Goal: Task Accomplishment & Management: Use online tool/utility

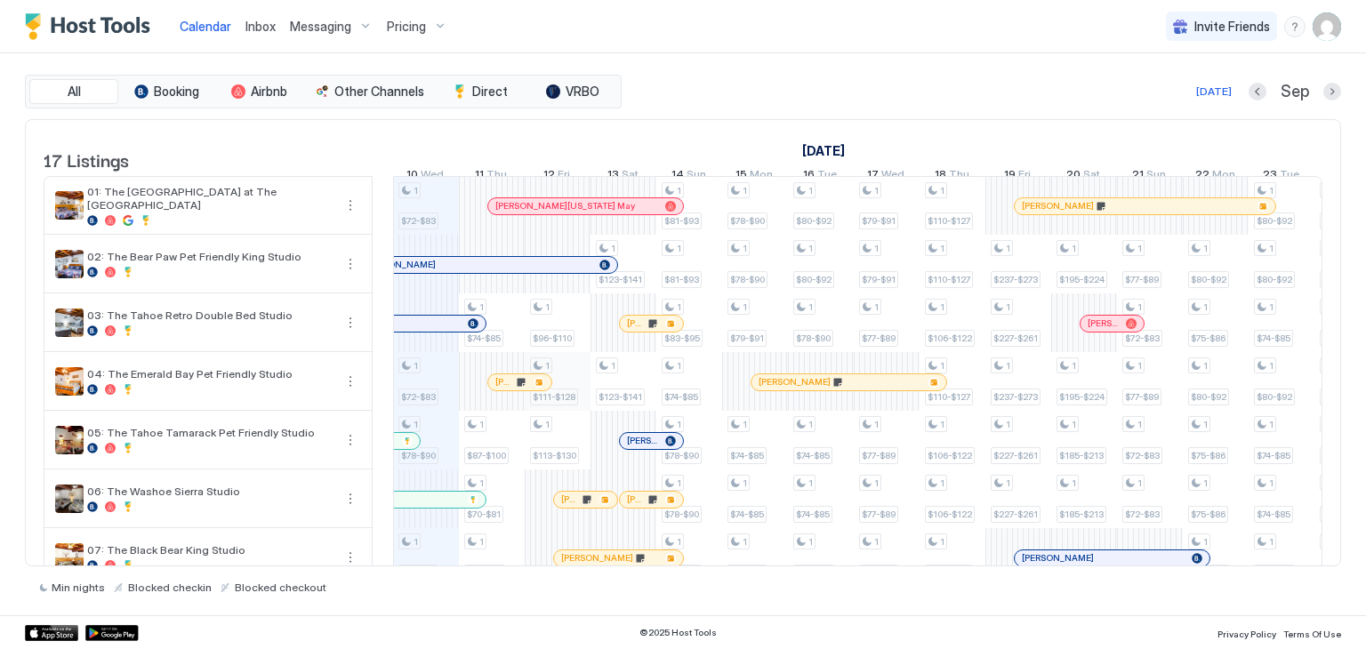
scroll to position [62, 0]
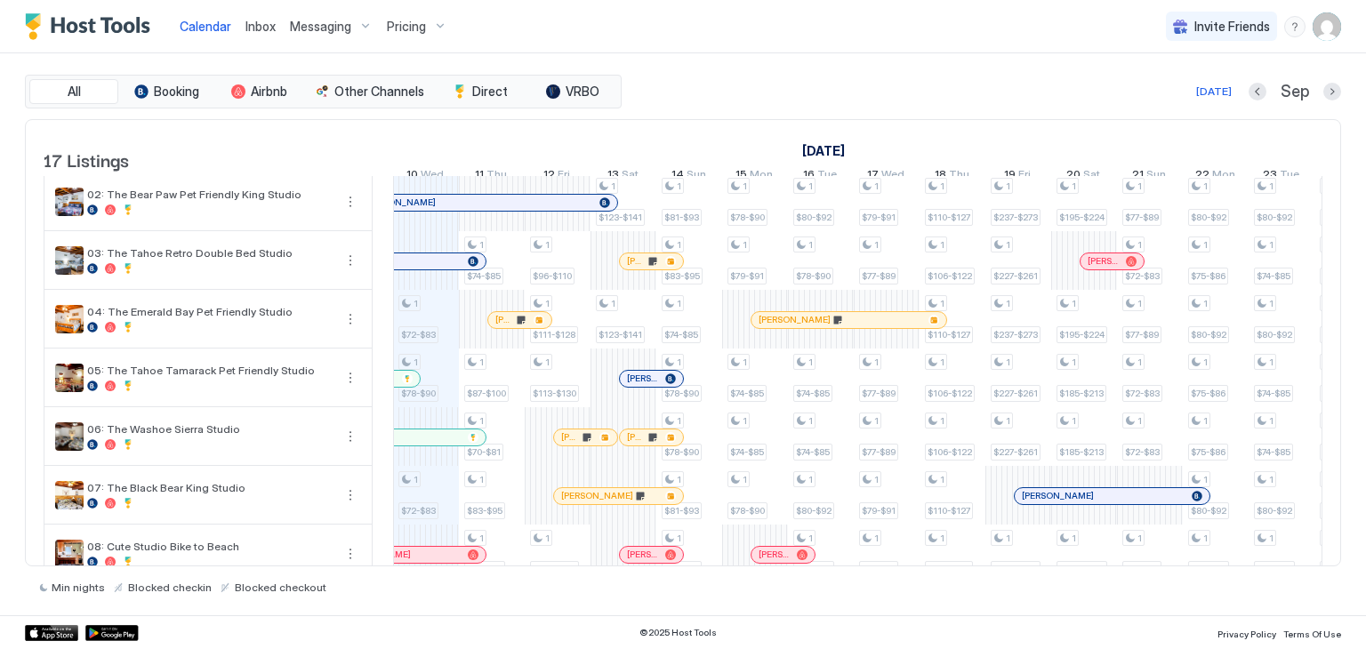
click at [252, 39] on div "Inbox" at bounding box center [260, 26] width 44 height 33
click at [256, 37] on div "Inbox" at bounding box center [260, 26] width 44 height 33
click at [260, 32] on span "Inbox" at bounding box center [260, 26] width 30 height 15
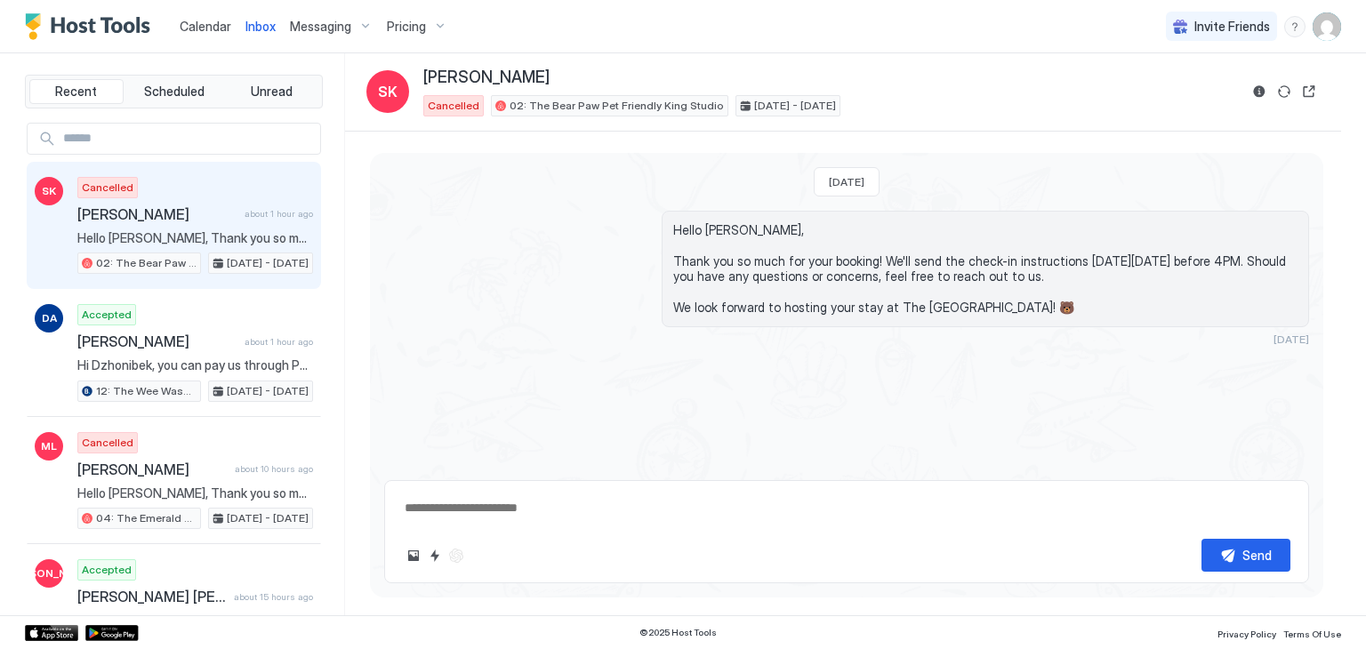
click at [195, 35] on link "Calendar" at bounding box center [206, 26] width 52 height 19
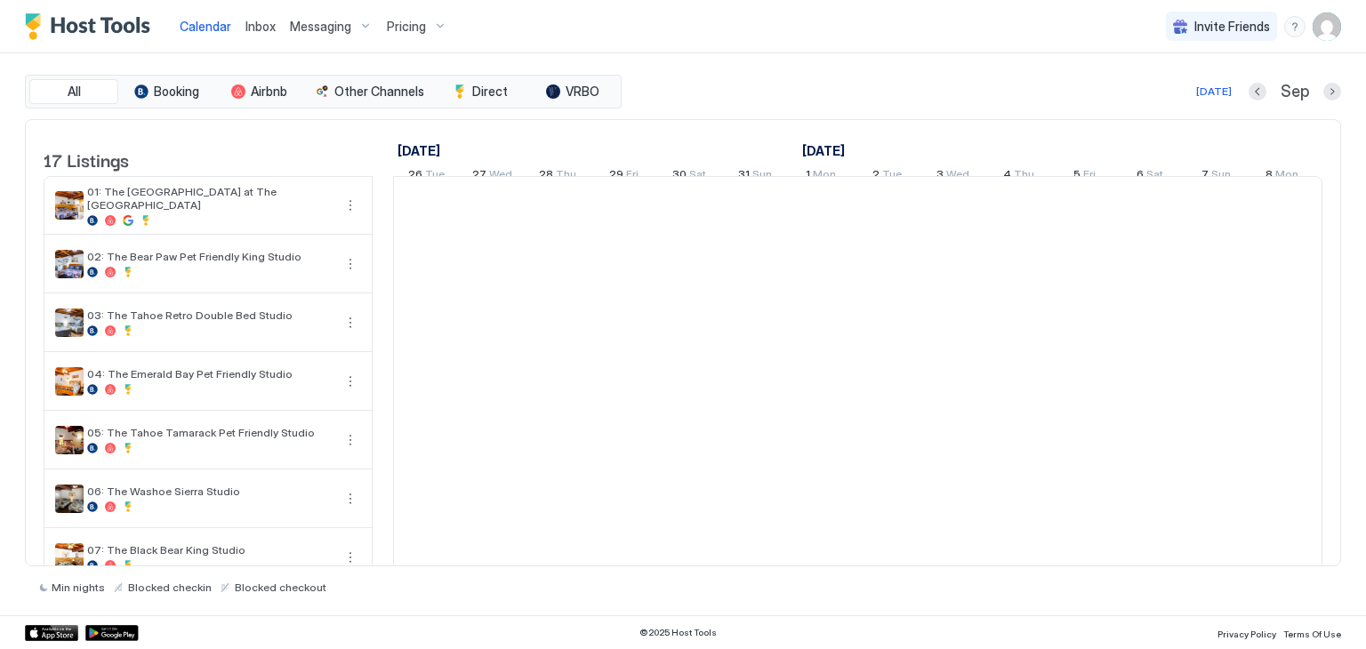
scroll to position [0, 988]
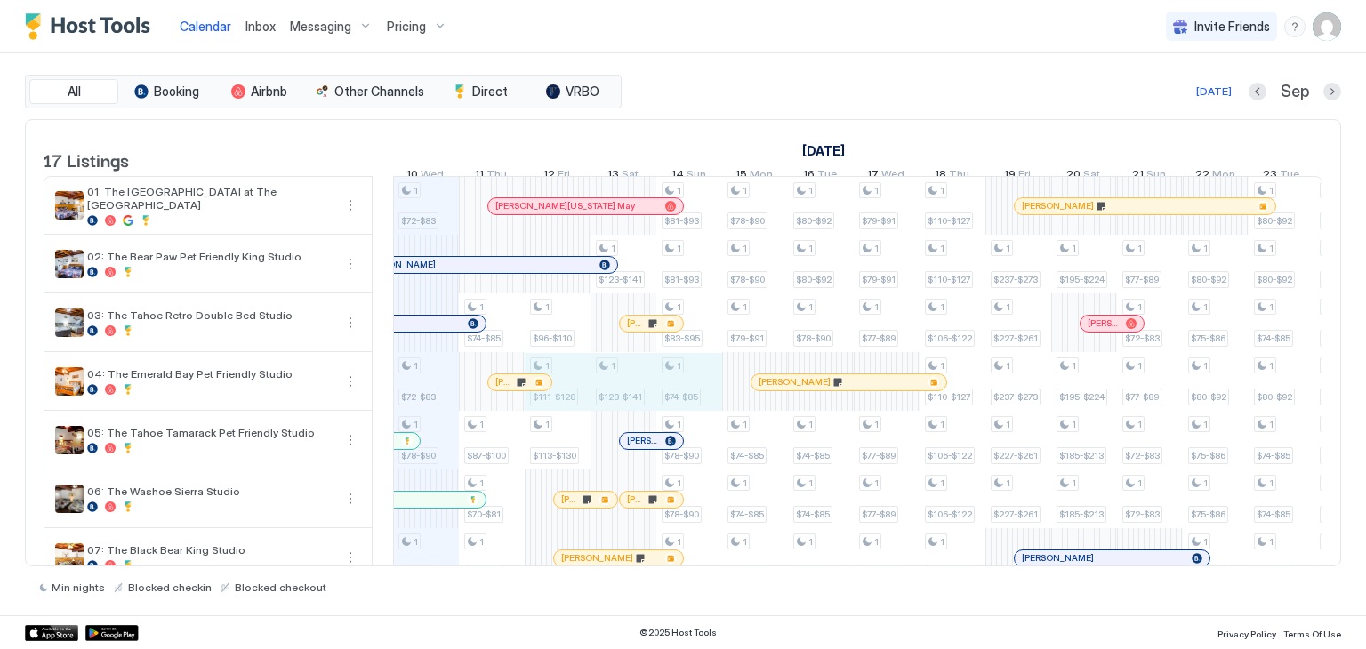
drag, startPoint x: 564, startPoint y: 395, endPoint x: 689, endPoint y: 394, distance: 125.4
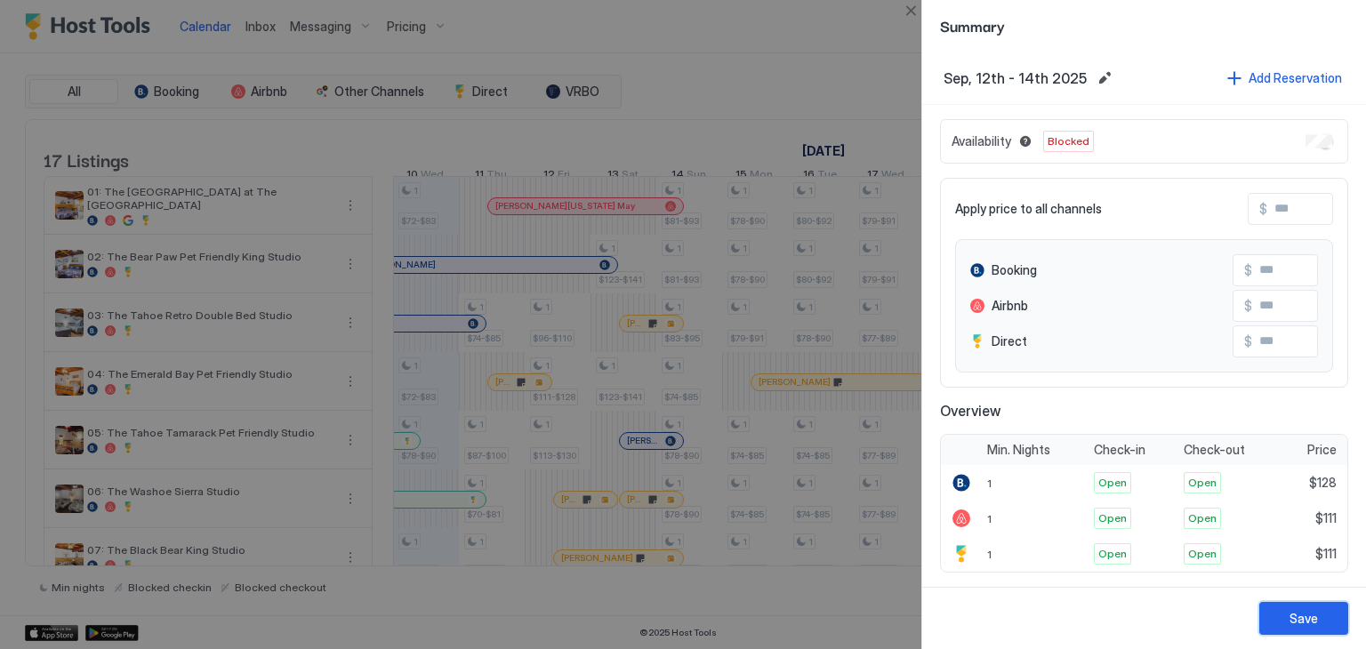
click at [1305, 617] on div "Save" at bounding box center [1303, 618] width 28 height 19
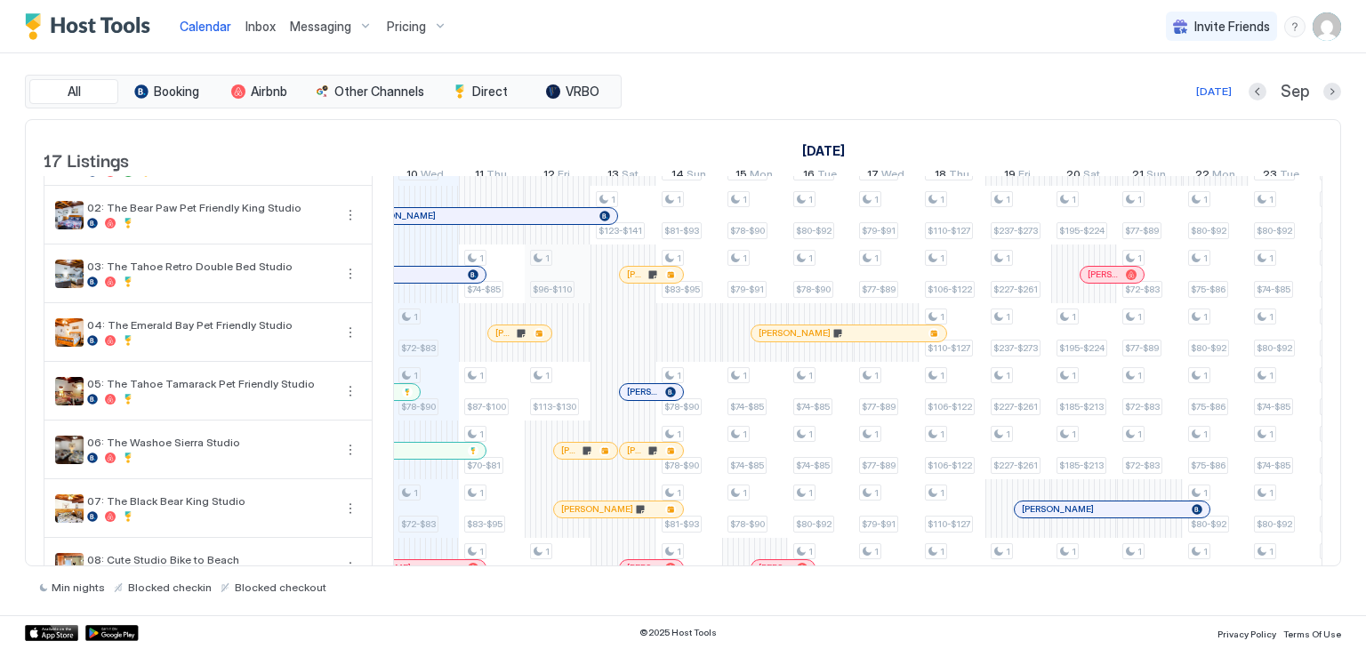
scroll to position [0, 0]
